Goal: Information Seeking & Learning: Understand process/instructions

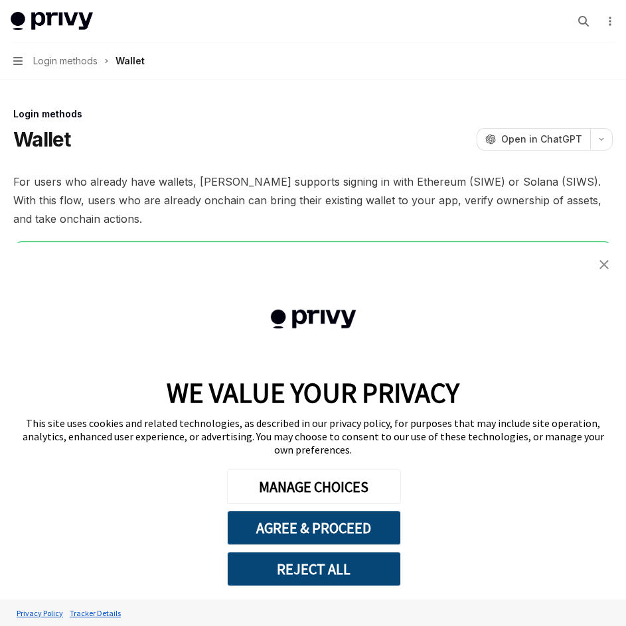
scroll to position [455, 0]
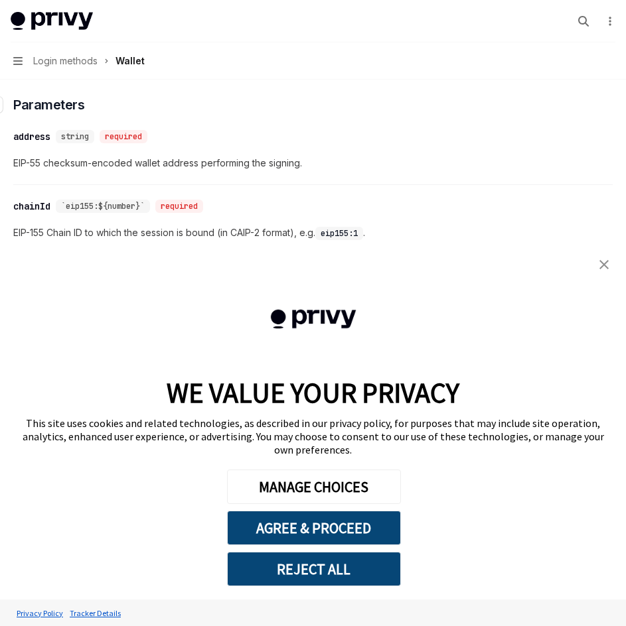
type textarea "*"
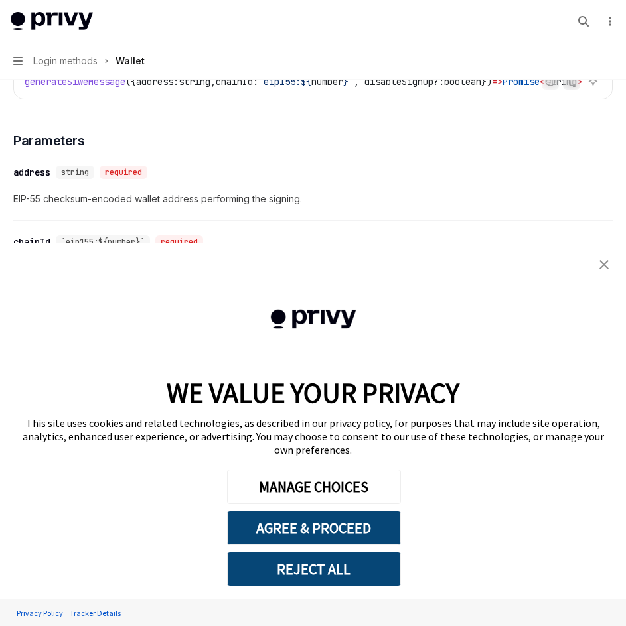
scroll to position [323, 0]
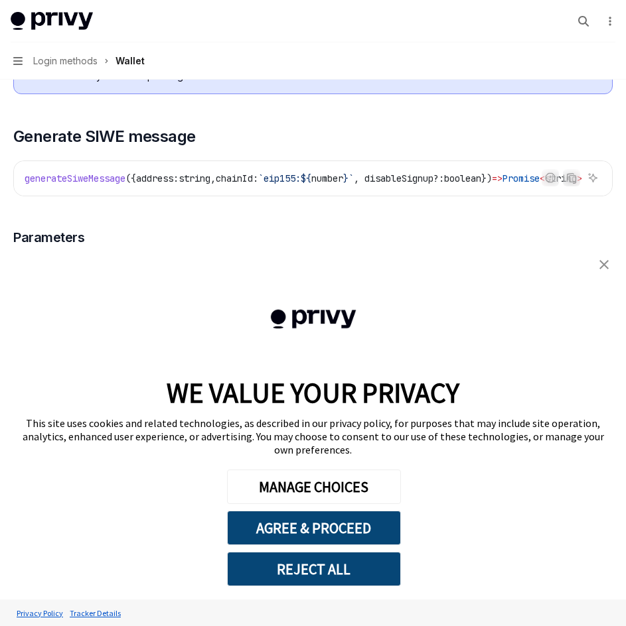
click at [606, 269] on img "close banner" at bounding box center [603, 264] width 9 height 9
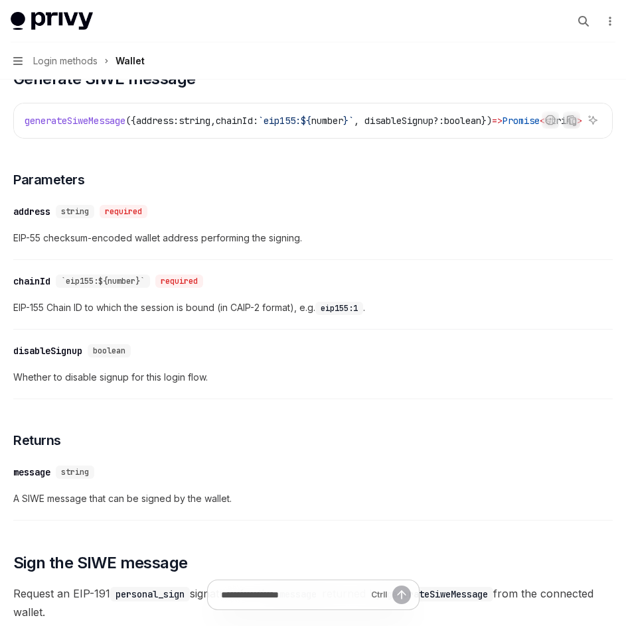
scroll to position [389, 0]
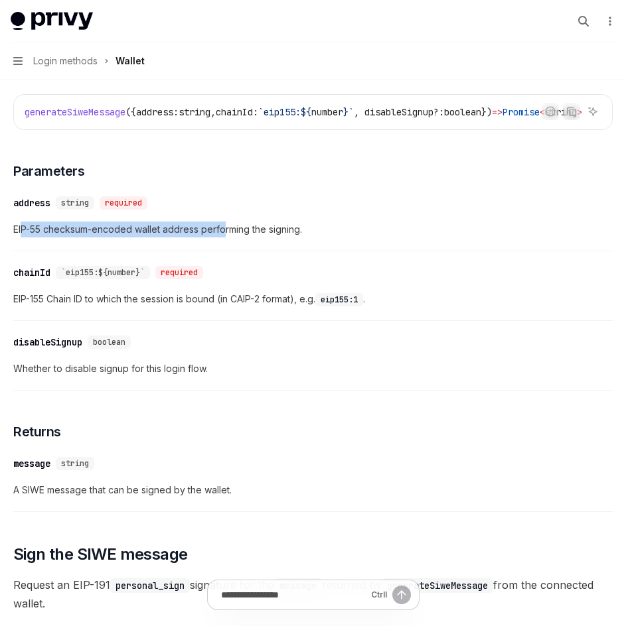
drag, startPoint x: 21, startPoint y: 233, endPoint x: 230, endPoint y: 239, distance: 209.1
click at [227, 238] on span "EIP-55 checksum-encoded wallet address performing the signing." at bounding box center [312, 230] width 599 height 16
click at [230, 238] on span "EIP-55 checksum-encoded wallet address performing the signing." at bounding box center [312, 230] width 599 height 16
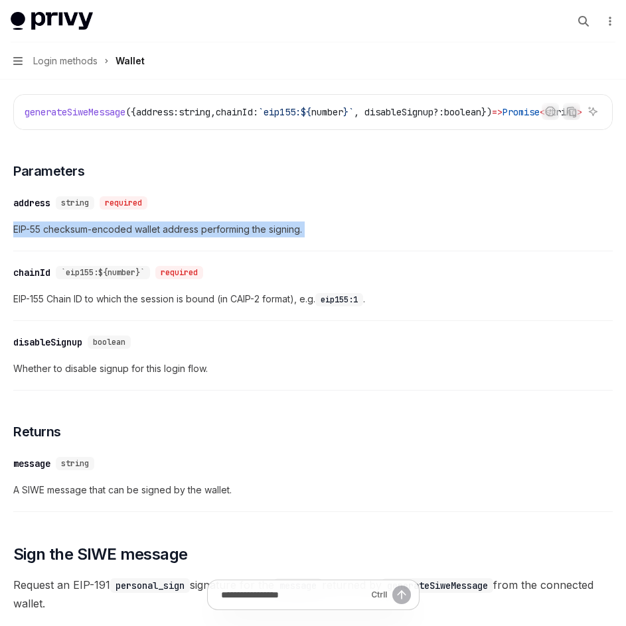
click at [282, 238] on span "EIP-55 checksum-encoded wallet address performing the signing." at bounding box center [312, 230] width 599 height 16
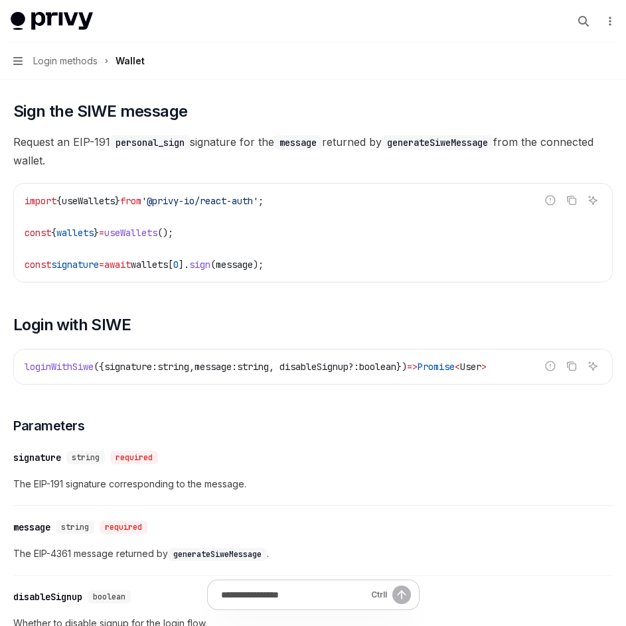
scroll to position [787, 0]
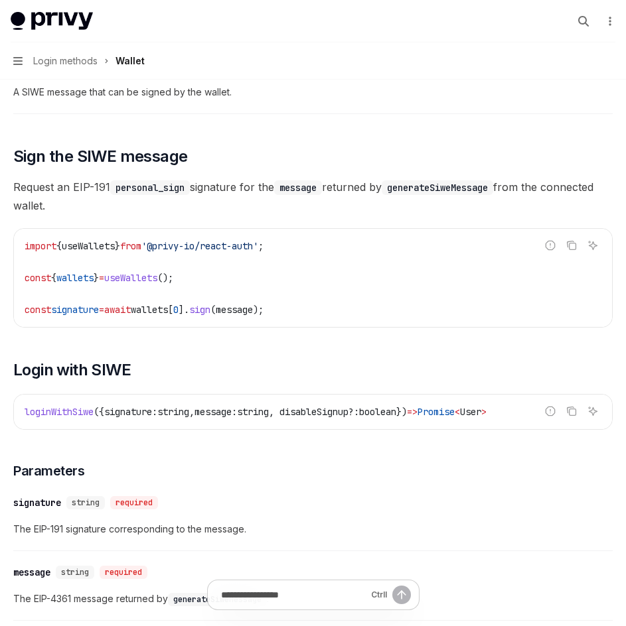
click at [26, 188] on span "Request an EIP-191 personal_sign signature for the message returned by generate…" at bounding box center [312, 196] width 599 height 37
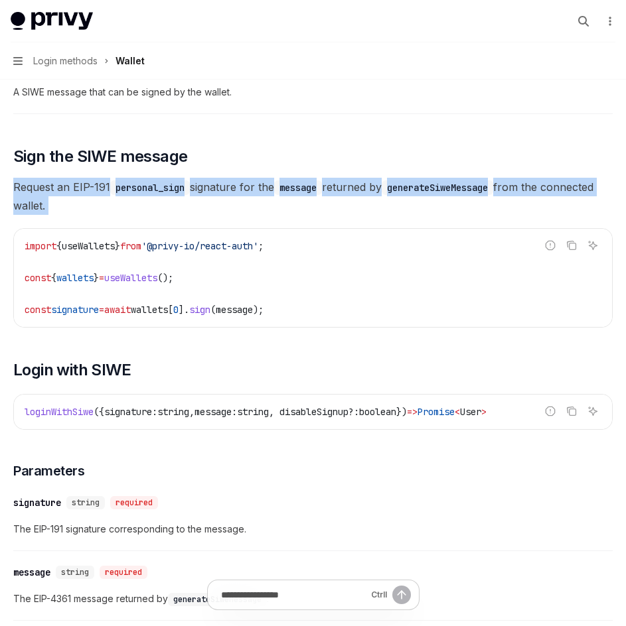
click at [26, 188] on span "Request an EIP-191 personal_sign signature for the message returned by generate…" at bounding box center [312, 196] width 599 height 37
click at [95, 187] on span "Request an EIP-191 personal_sign signature for the message returned by generate…" at bounding box center [312, 196] width 599 height 37
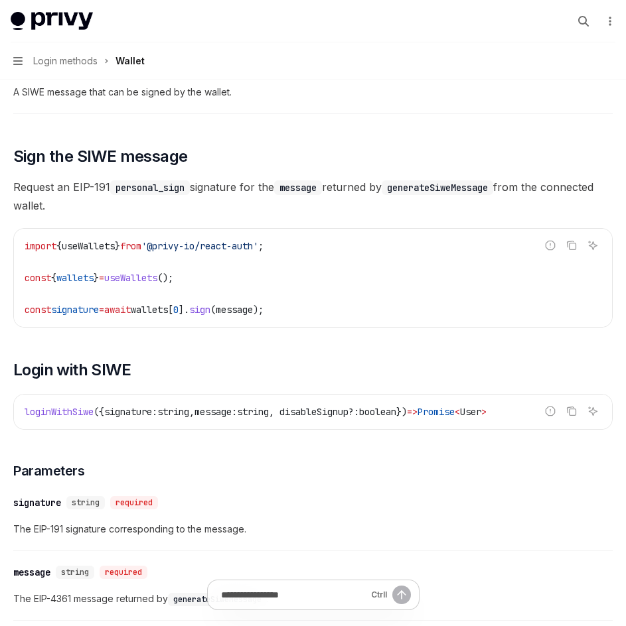
click at [83, 192] on span "Request an EIP-191 personal_sign signature for the message returned by generate…" at bounding box center [312, 196] width 599 height 37
click at [261, 196] on span "Request an EIP-191 personal_sign signature for the message returned by generate…" at bounding box center [312, 196] width 599 height 37
click at [231, 196] on span "Request an EIP-191 personal_sign signature for the message returned by generate…" at bounding box center [312, 196] width 599 height 37
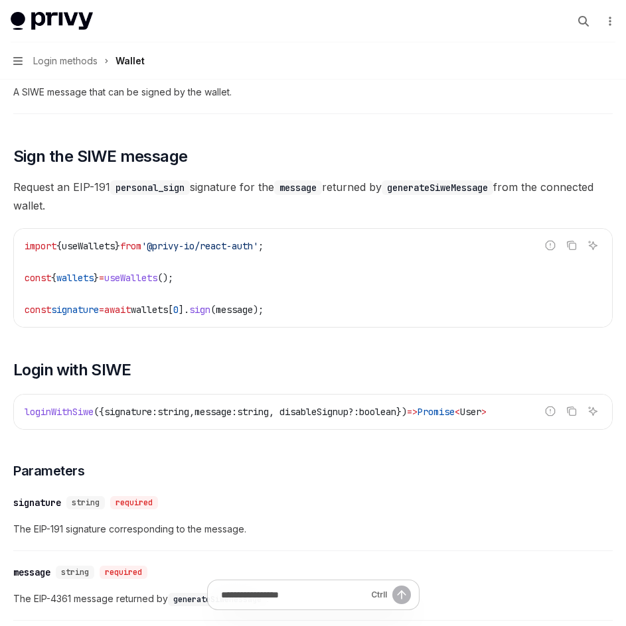
click at [254, 192] on span "Request an EIP-191 personal_sign signature for the message returned by generate…" at bounding box center [312, 196] width 599 height 37
click at [281, 194] on span "Request an EIP-191 personal_sign signature for the message returned by generate…" at bounding box center [312, 196] width 599 height 37
drag, startPoint x: 281, startPoint y: 194, endPoint x: 272, endPoint y: 196, distance: 8.7
click at [281, 195] on span "Request an EIP-191 personal_sign signature for the message returned by generate…" at bounding box center [312, 196] width 599 height 37
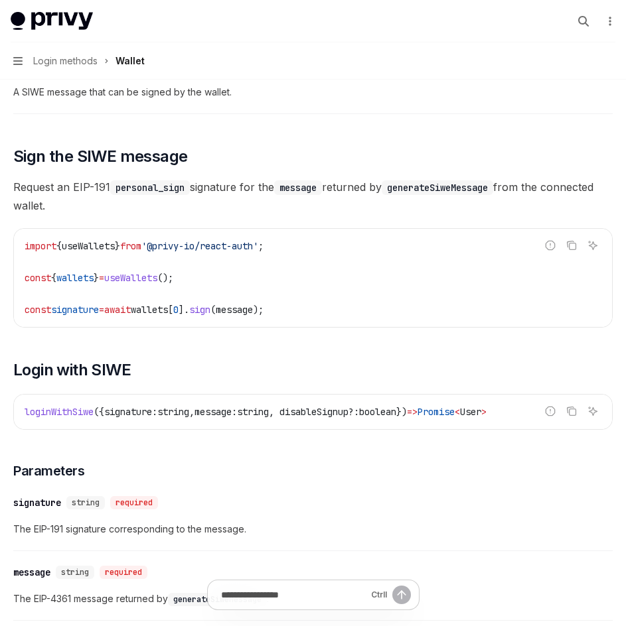
click at [207, 195] on span "Request an EIP-191 personal_sign signature for the message returned by generate…" at bounding box center [312, 196] width 599 height 37
click at [248, 196] on span "Request an EIP-191 personal_sign signature for the message returned by generate…" at bounding box center [312, 196] width 599 height 37
click at [261, 195] on span "Request an EIP-191 personal_sign signature for the message returned by generate…" at bounding box center [312, 196] width 599 height 37
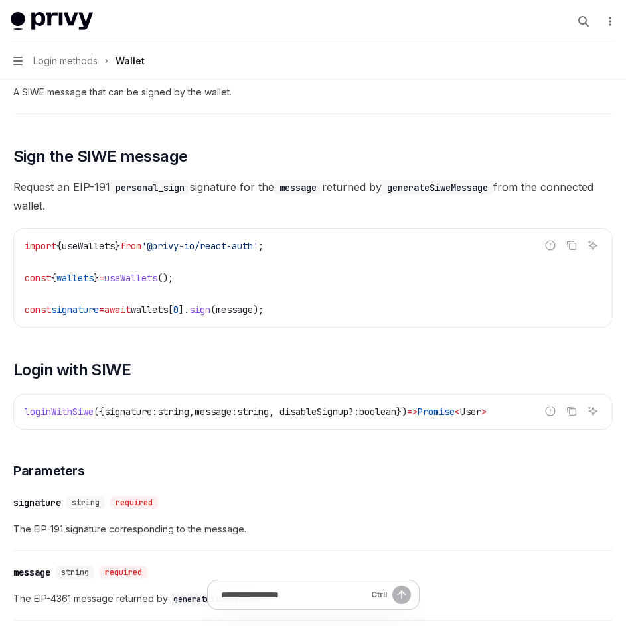
click at [373, 190] on span "Request an EIP-191 personal_sign signature for the message returned by generate…" at bounding box center [312, 196] width 599 height 37
click at [567, 203] on span "Request an EIP-191 personal_sign signature for the message returned by generate…" at bounding box center [312, 196] width 599 height 37
click at [493, 192] on code "generateSiweMessage" at bounding box center [437, 188] width 111 height 15
click at [523, 192] on span "Request an EIP-191 personal_sign signature for the message returned by generate…" at bounding box center [312, 196] width 599 height 37
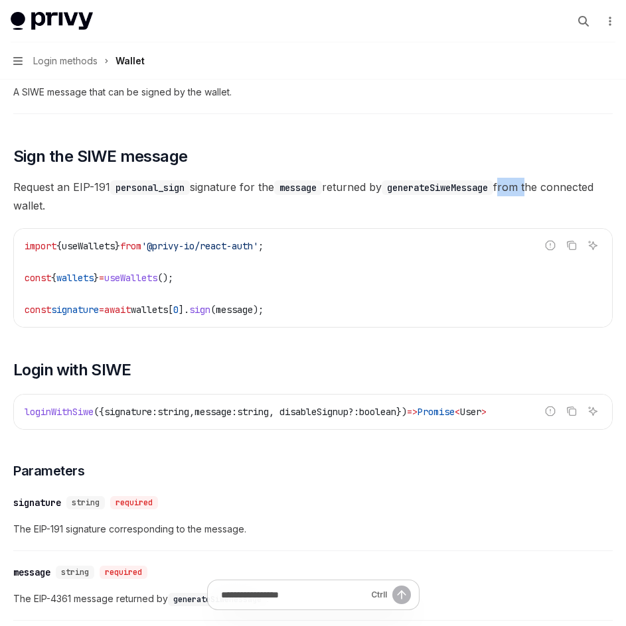
click at [523, 192] on span "Request an EIP-191 personal_sign signature for the message returned by generate…" at bounding box center [312, 196] width 599 height 37
click at [352, 215] on span "Request an EIP-191 personal_sign signature for the message returned by generate…" at bounding box center [312, 196] width 599 height 37
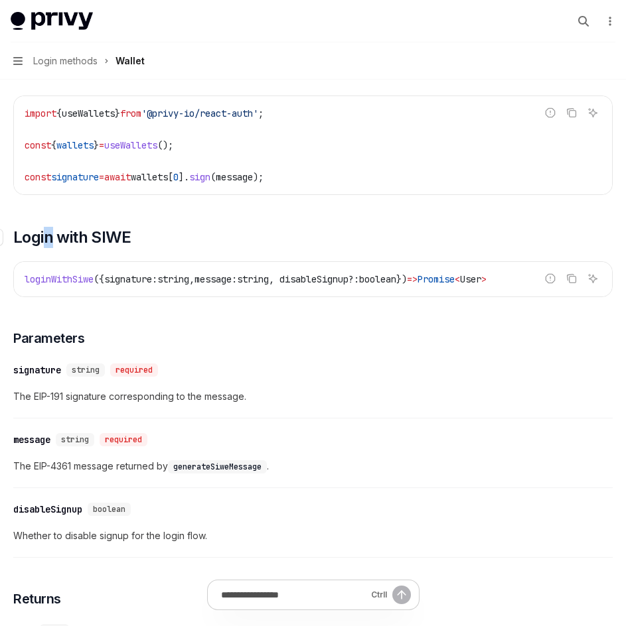
click at [47, 248] on span "Login with SIWE" at bounding box center [71, 237] width 117 height 21
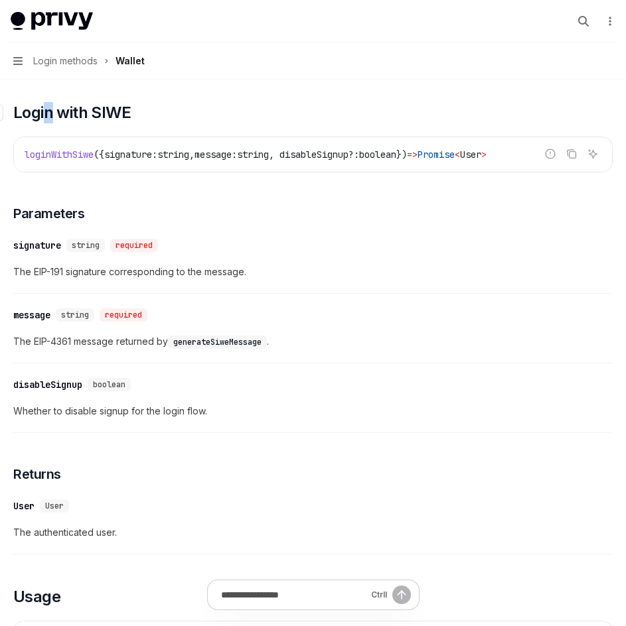
scroll to position [1051, 0]
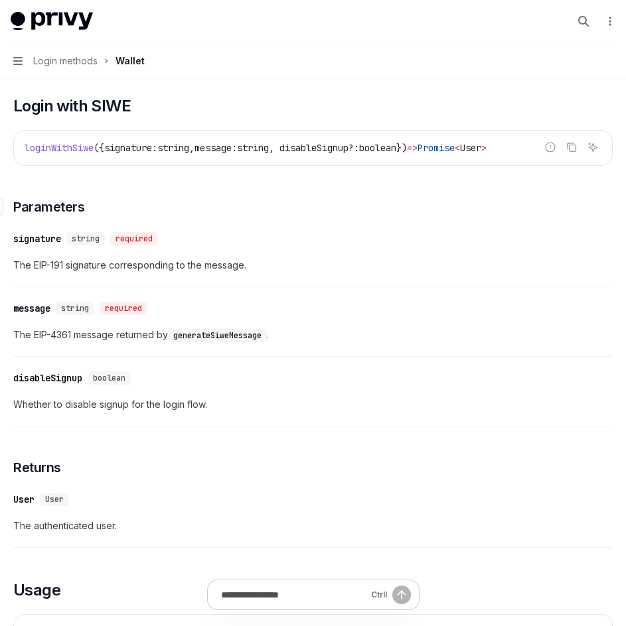
click at [246, 216] on h3 "​ Parameters" at bounding box center [312, 207] width 599 height 19
drag, startPoint x: 30, startPoint y: 274, endPoint x: 285, endPoint y: 266, distance: 255.0
click at [285, 266] on span "The EIP-191 signature corresponding to the message." at bounding box center [312, 265] width 599 height 16
drag, startPoint x: 293, startPoint y: 269, endPoint x: 13, endPoint y: 265, distance: 280.8
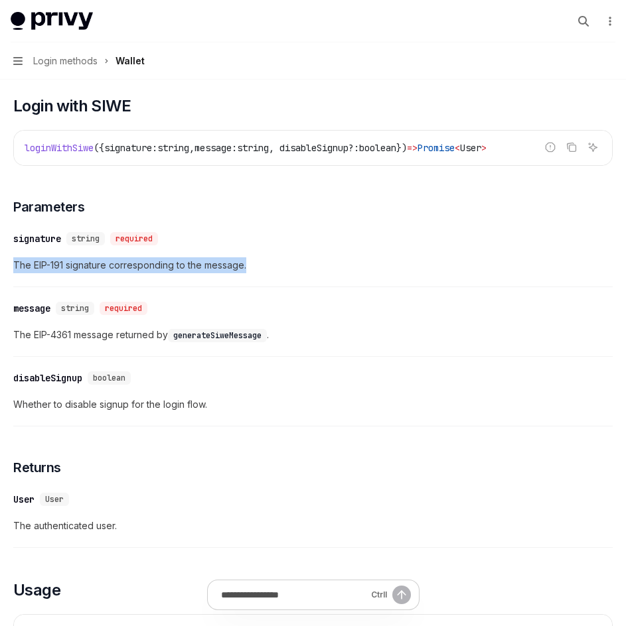
drag, startPoint x: 7, startPoint y: 268, endPoint x: 269, endPoint y: 271, distance: 262.8
click at [269, 271] on span "The EIP-191 signature corresponding to the message." at bounding box center [312, 265] width 599 height 16
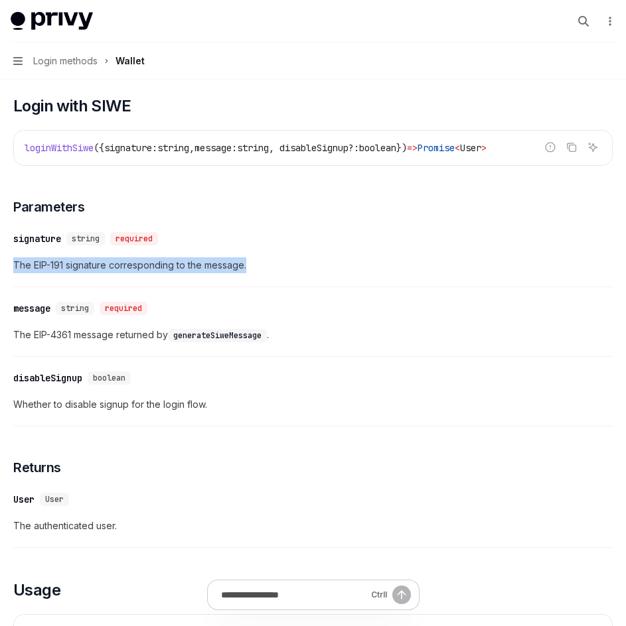
drag, startPoint x: 307, startPoint y: 276, endPoint x: 7, endPoint y: 274, distance: 299.3
drag, startPoint x: 0, startPoint y: 276, endPoint x: 0, endPoint y: 269, distance: 7.3
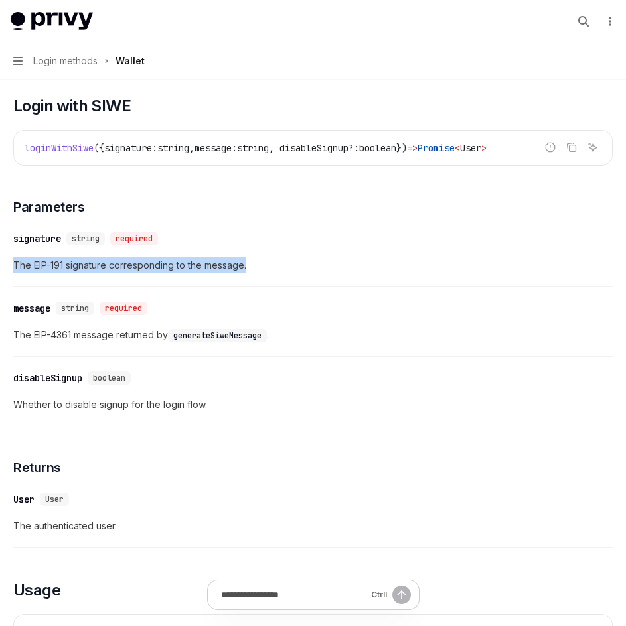
drag, startPoint x: 36, startPoint y: 269, endPoint x: 277, endPoint y: 267, distance: 240.9
click at [277, 267] on span "The EIP-191 signature corresponding to the message." at bounding box center [312, 265] width 599 height 16
drag, startPoint x: 276, startPoint y: 267, endPoint x: 1, endPoint y: 262, distance: 275.5
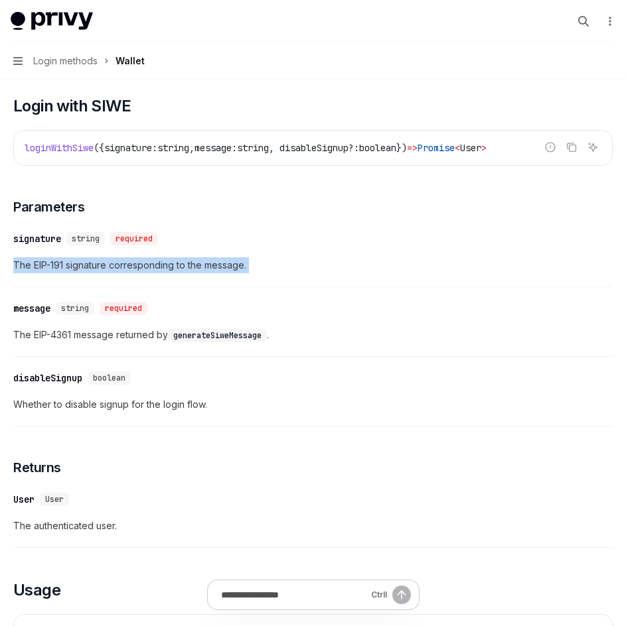
drag, startPoint x: 49, startPoint y: 269, endPoint x: 319, endPoint y: 270, distance: 269.4
click at [319, 270] on span "The EIP-191 signature corresponding to the message." at bounding box center [312, 265] width 599 height 16
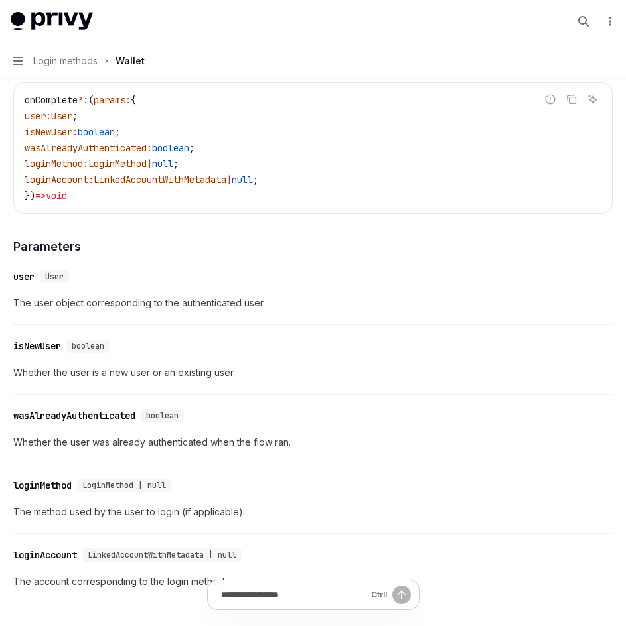
scroll to position [2179, 0]
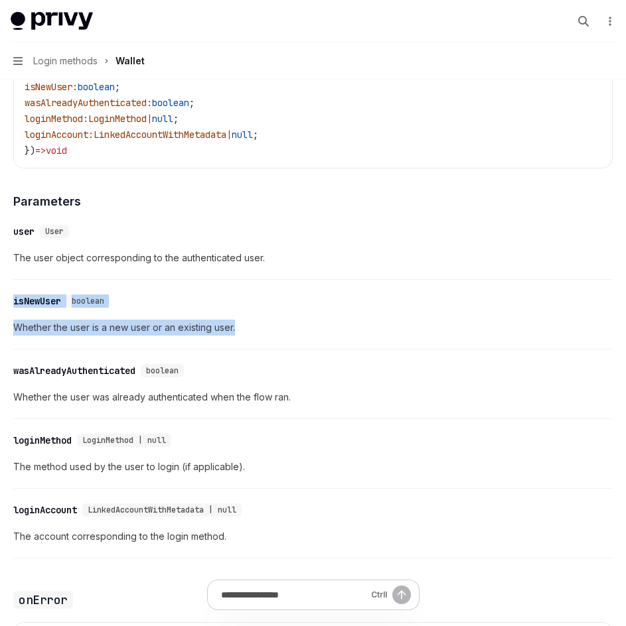
drag, startPoint x: 13, startPoint y: 302, endPoint x: 316, endPoint y: 342, distance: 305.2
click at [269, 341] on div "​ isNewUser boolean Whether the user is a new user or an existing user." at bounding box center [312, 318] width 599 height 63
click at [393, 344] on div "​ isNewUser boolean Whether the user is a new user or an existing user." at bounding box center [312, 318] width 599 height 63
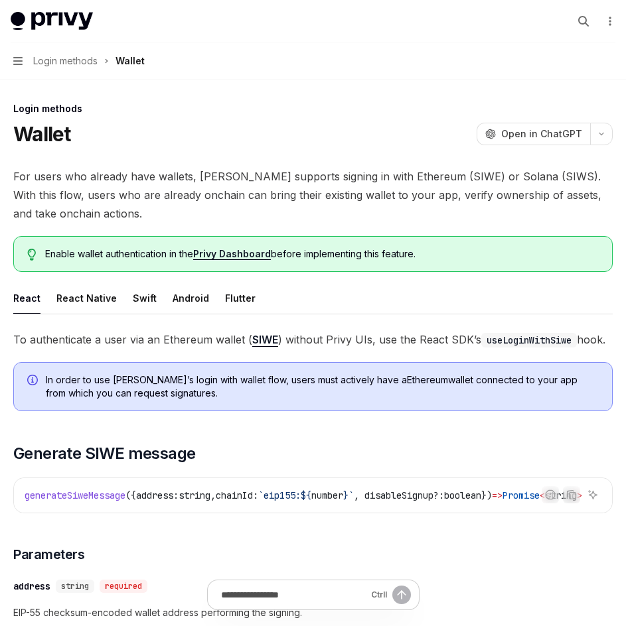
scroll to position [0, 0]
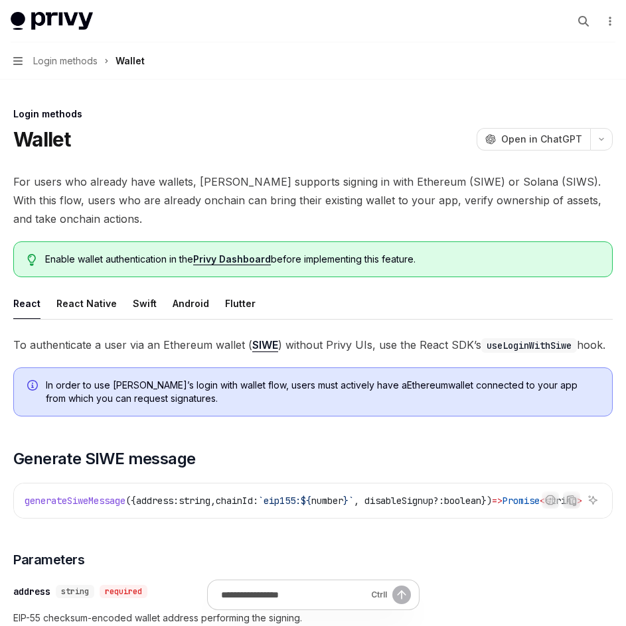
click at [104, 256] on span "Enable wallet authentication in the Privy Dashboard before implementing this fe…" at bounding box center [321, 259] width 553 height 13
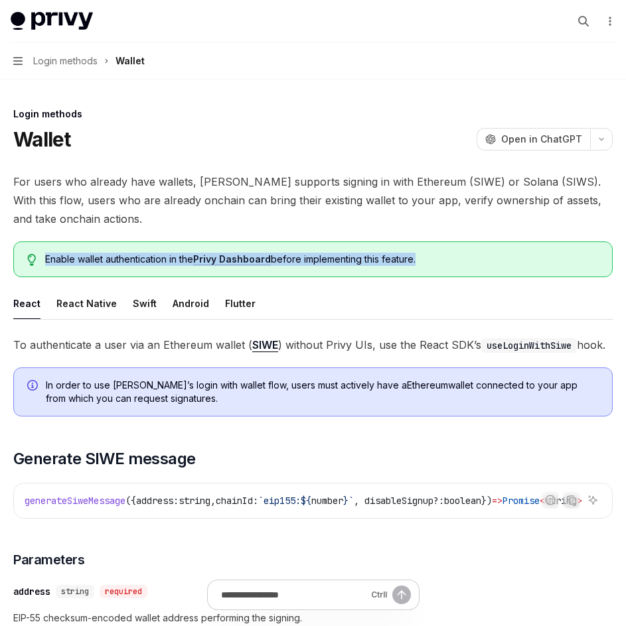
click at [104, 256] on span "Enable wallet authentication in the Privy Dashboard before implementing this fe…" at bounding box center [321, 259] width 553 height 13
click at [97, 256] on span "Enable wallet authentication in the Privy Dashboard before implementing this fe…" at bounding box center [321, 259] width 553 height 13
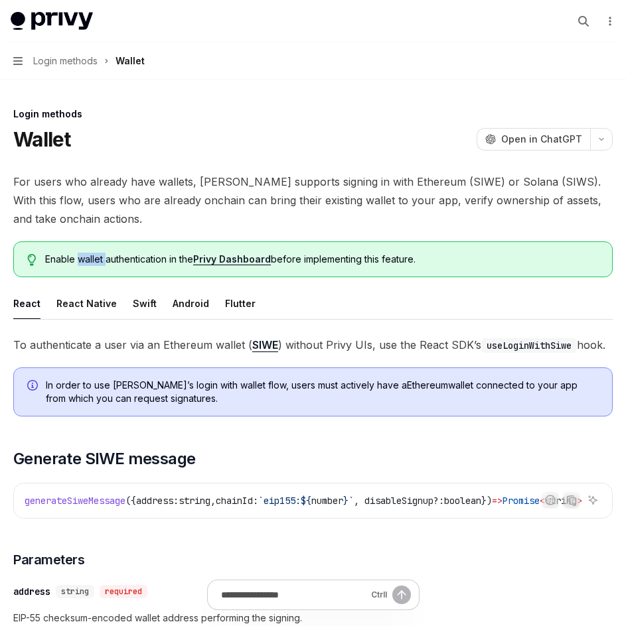
click at [97, 256] on span "Enable wallet authentication in the Privy Dashboard before implementing this fe…" at bounding box center [321, 259] width 553 height 13
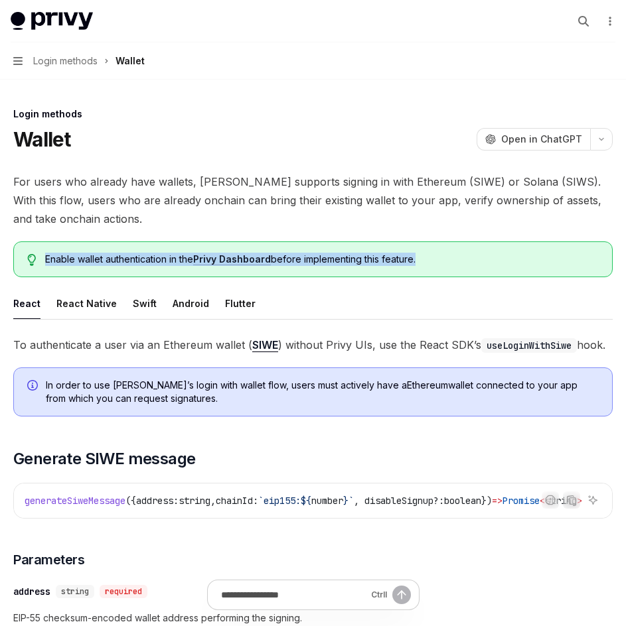
click at [97, 256] on span "Enable wallet authentication in the Privy Dashboard before implementing this fe…" at bounding box center [321, 259] width 553 height 13
click at [171, 261] on span "Enable wallet authentication in the Privy Dashboard before implementing this fe…" at bounding box center [321, 259] width 553 height 13
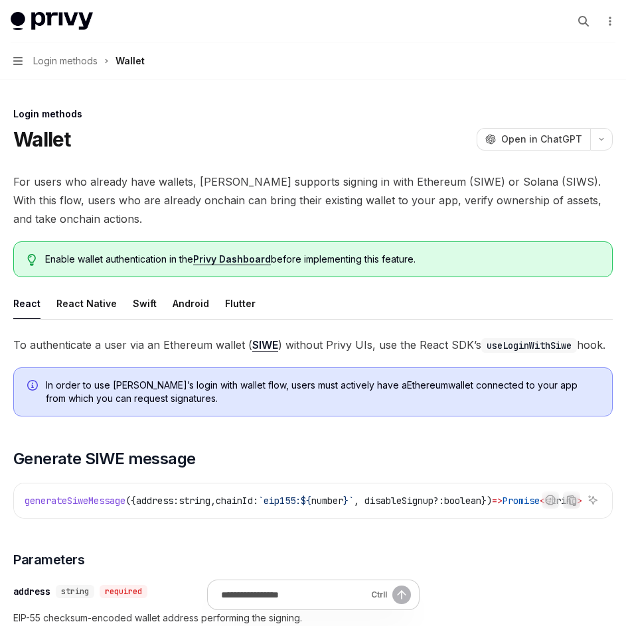
click at [154, 261] on span "Enable wallet authentication in the Privy Dashboard before implementing this fe…" at bounding box center [321, 259] width 553 height 13
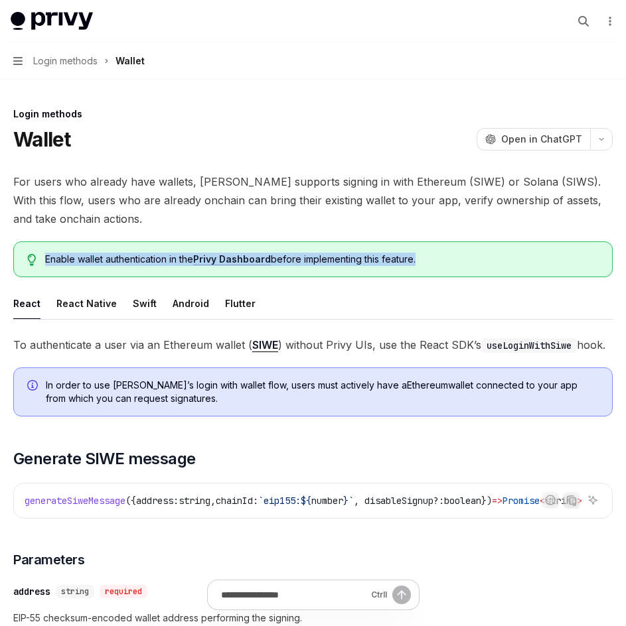
click at [154, 261] on span "Enable wallet authentication in the Privy Dashboard before implementing this fe…" at bounding box center [321, 259] width 553 height 13
click at [189, 261] on span "Enable wallet authentication in the Privy Dashboard before implementing this fe…" at bounding box center [321, 259] width 553 height 13
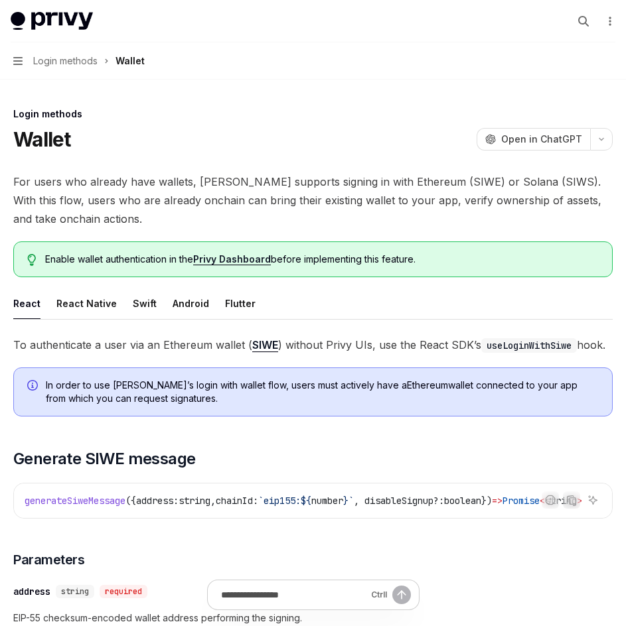
click at [323, 256] on span "Enable wallet authentication in the Privy Dashboard before implementing this fe…" at bounding box center [321, 259] width 553 height 13
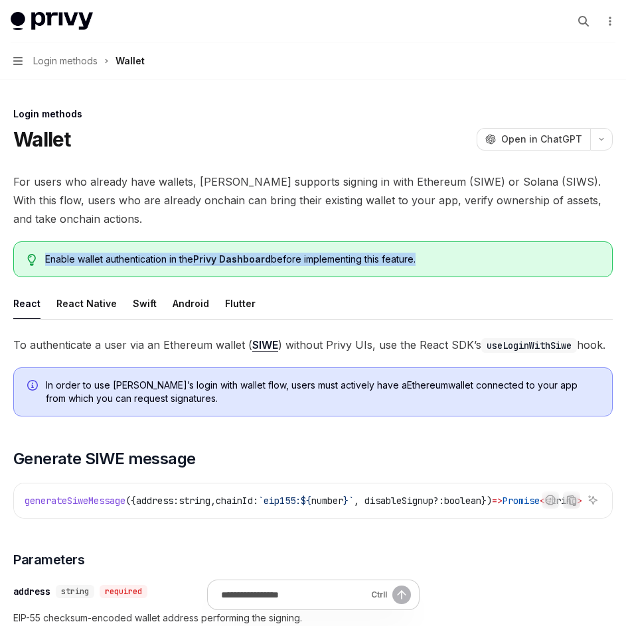
click at [323, 256] on span "Enable wallet authentication in the Privy Dashboard before implementing this fe…" at bounding box center [321, 259] width 553 height 13
click at [368, 262] on span "Enable wallet authentication in the Privy Dashboard before implementing this fe…" at bounding box center [321, 259] width 553 height 13
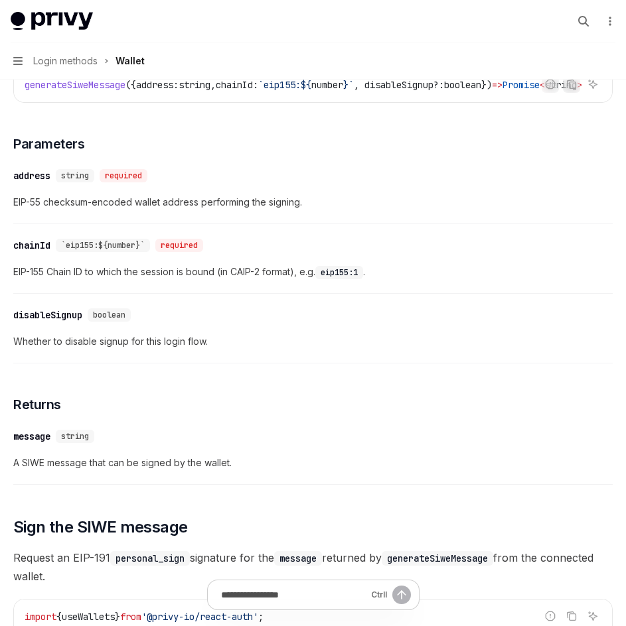
scroll to position [398, 0]
